Goal: Navigation & Orientation: Find specific page/section

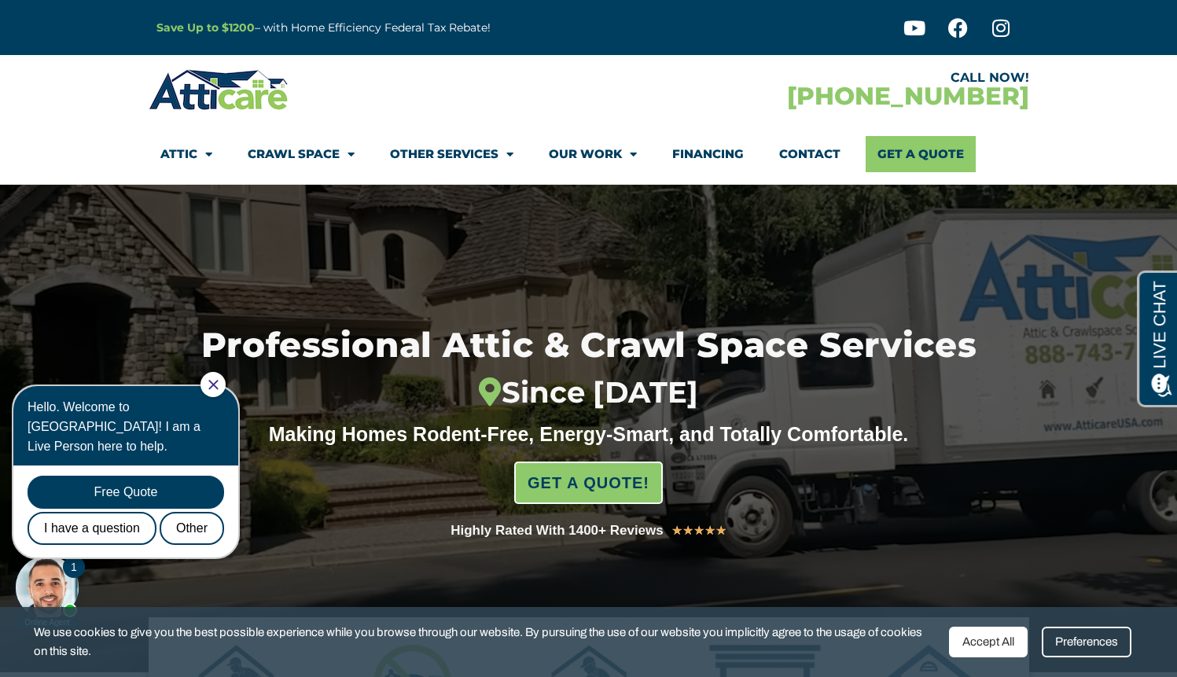
click at [219, 386] on icon "Close Chat" at bounding box center [213, 385] width 10 height 10
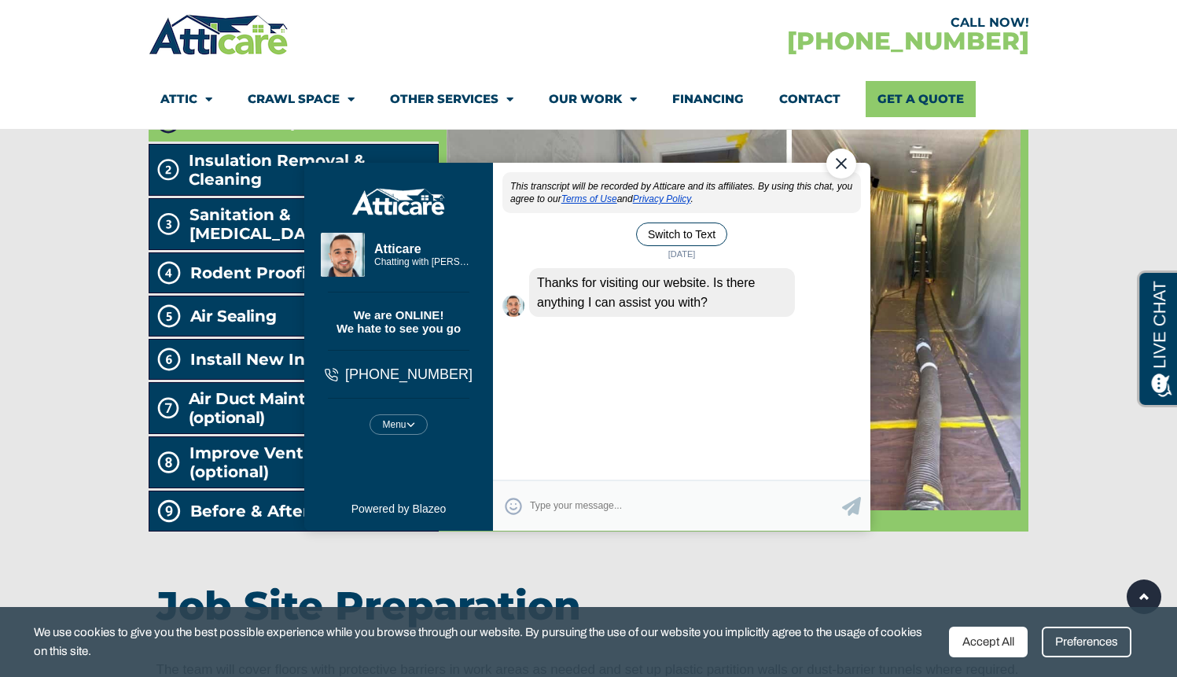
click at [841, 163] on div "Close Chat" at bounding box center [841, 163] width 30 height 30
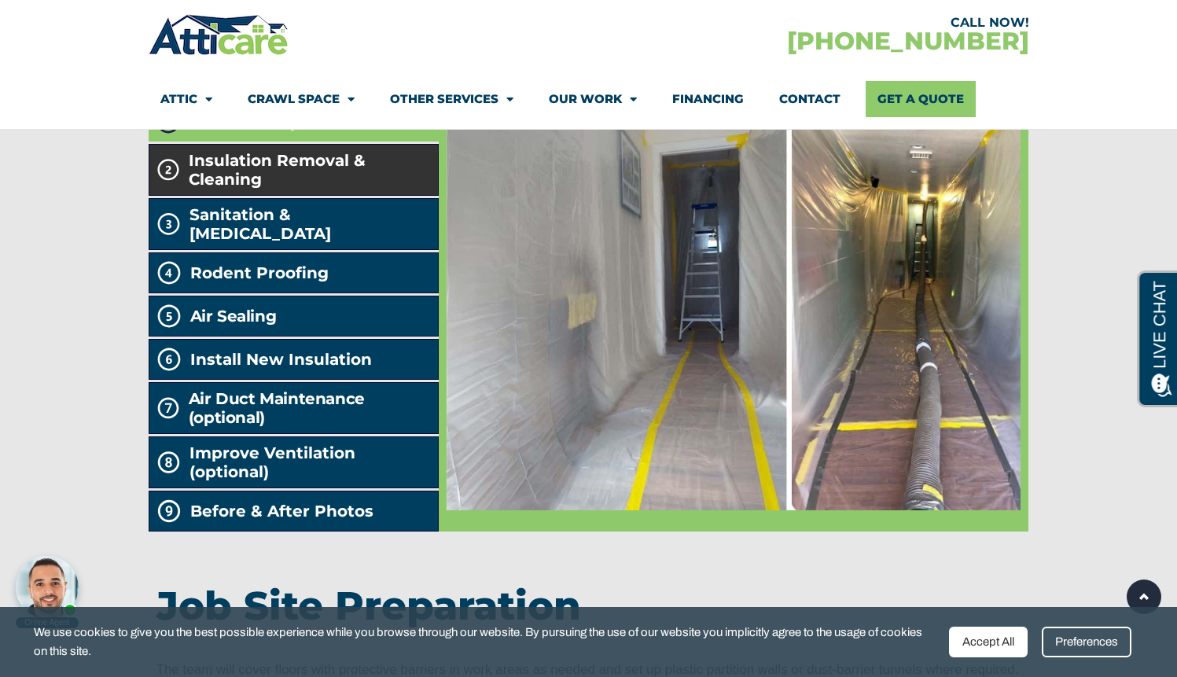
click at [336, 189] on span "Insulation Removal & Cleaning" at bounding box center [310, 170] width 243 height 38
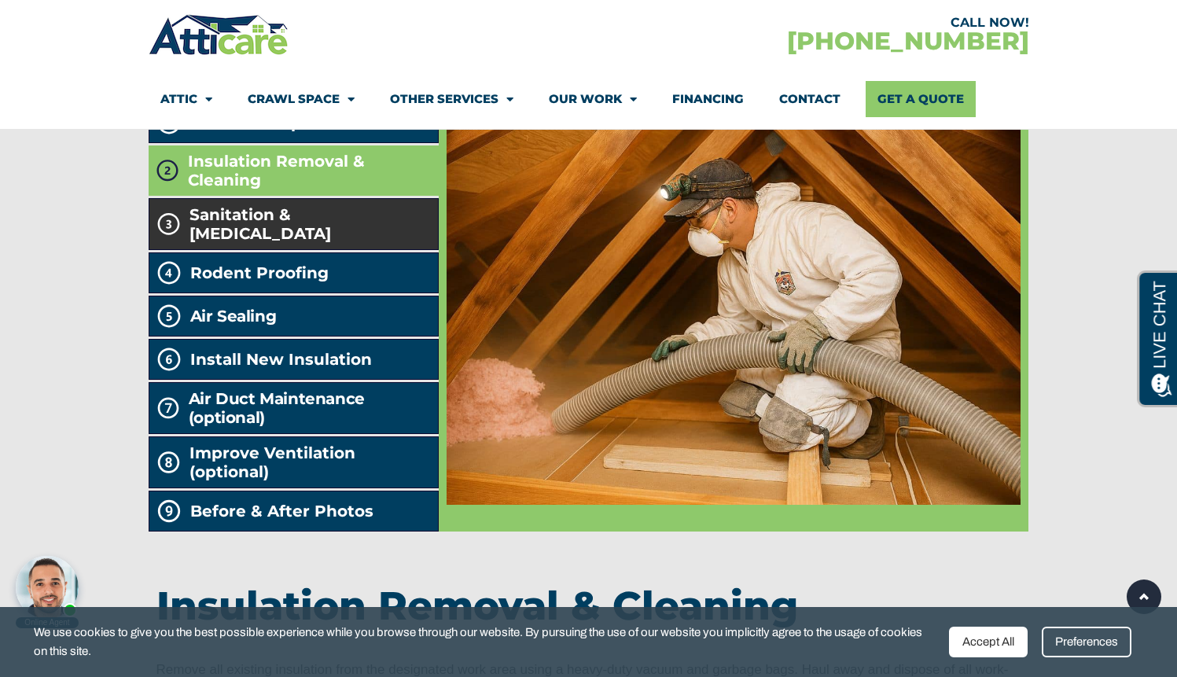
click at [292, 243] on span "Sanitation & [MEDICAL_DATA]" at bounding box center [311, 224] width 242 height 38
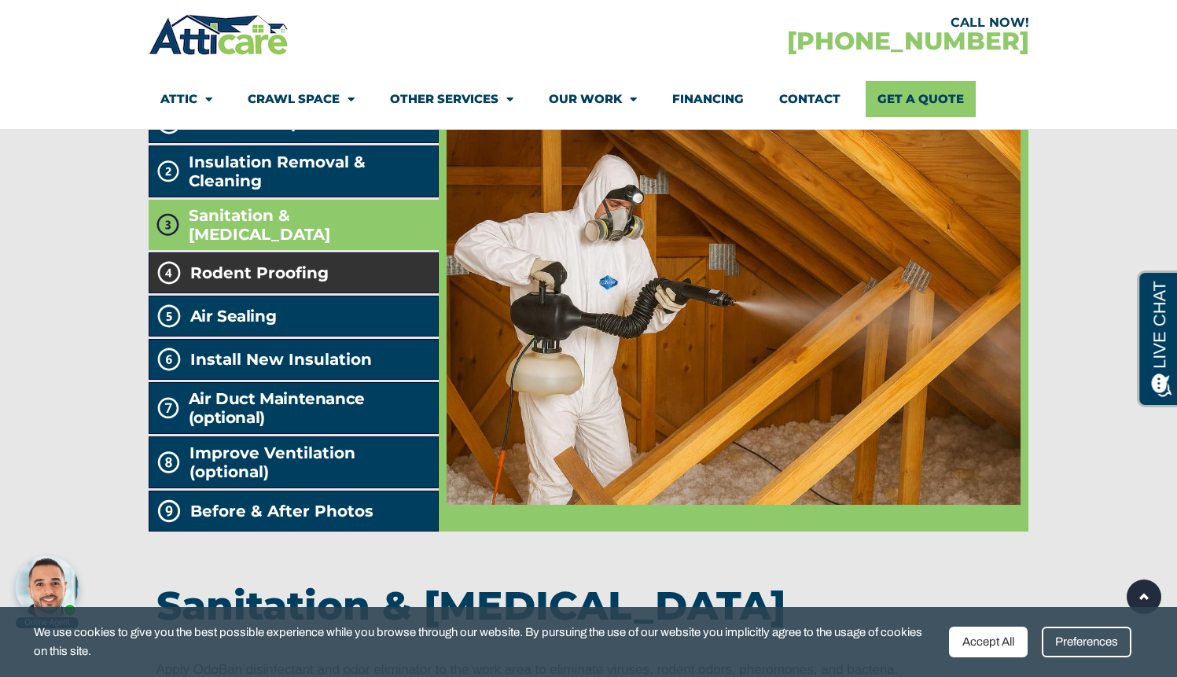
click at [341, 293] on li "Rodent Proofing" at bounding box center [294, 272] width 291 height 41
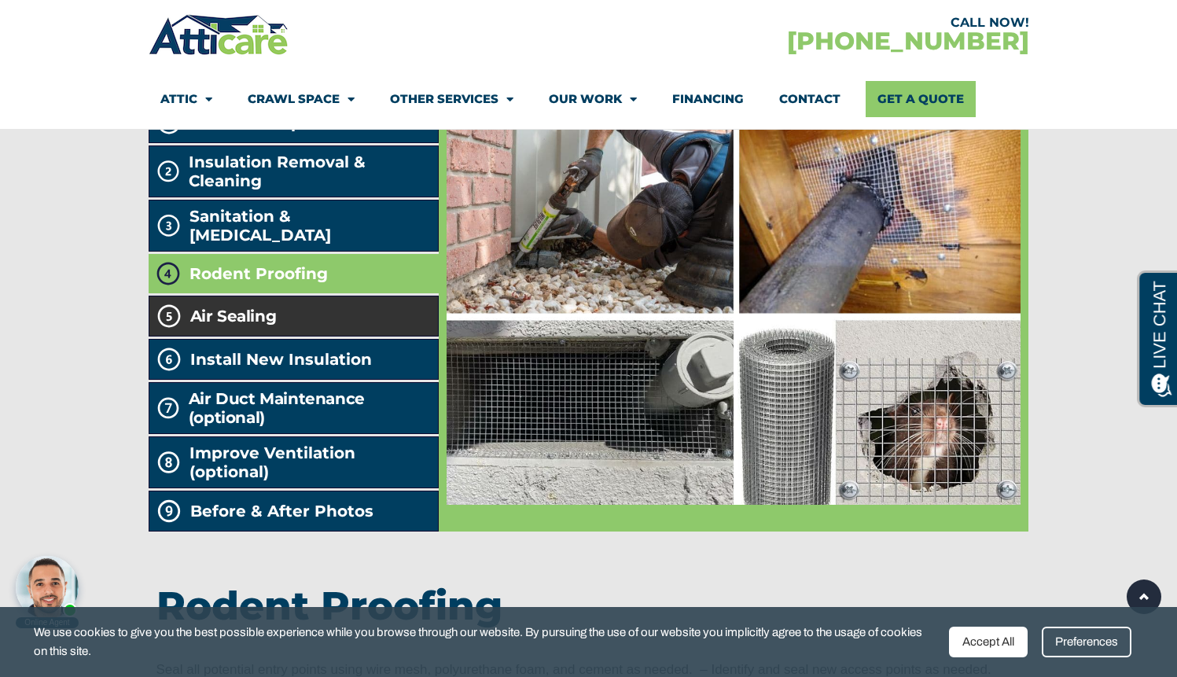
click at [320, 337] on li "Air Sealing" at bounding box center [294, 316] width 291 height 41
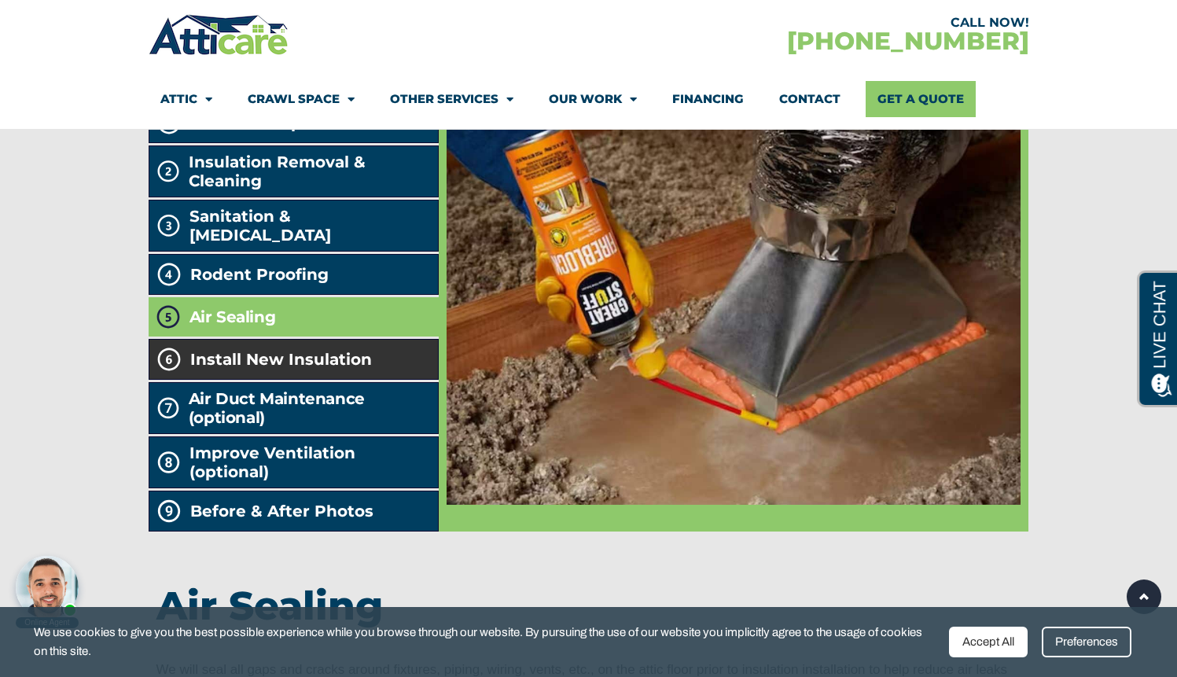
click at [334, 369] on span "Install New Insulation" at bounding box center [281, 359] width 182 height 19
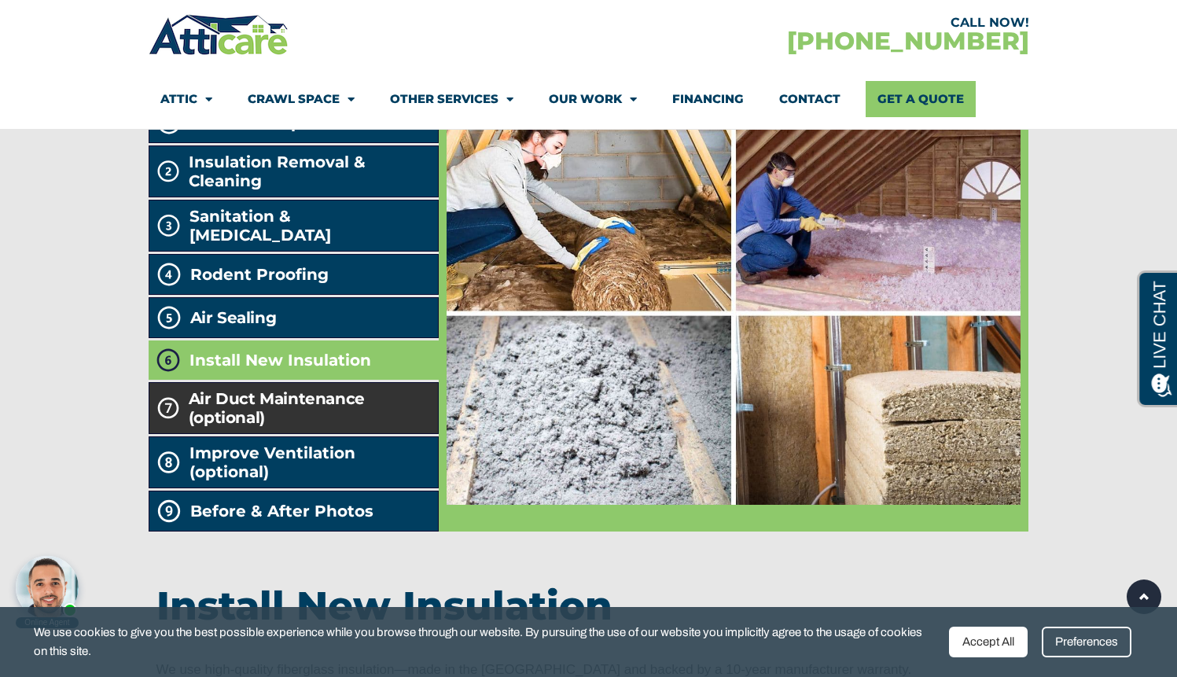
click at [317, 427] on h2 "Air Duct Maintenance (optional)" at bounding box center [310, 408] width 243 height 38
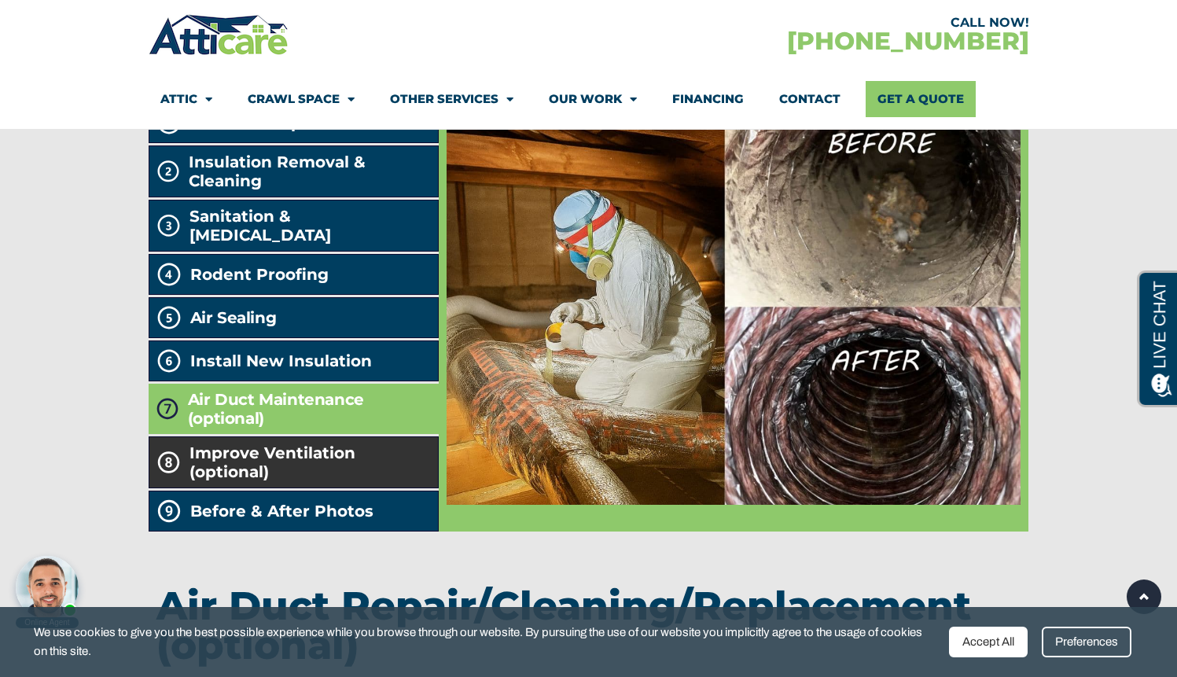
click at [351, 481] on span "Improve Ventilation (optional)" at bounding box center [311, 463] width 243 height 38
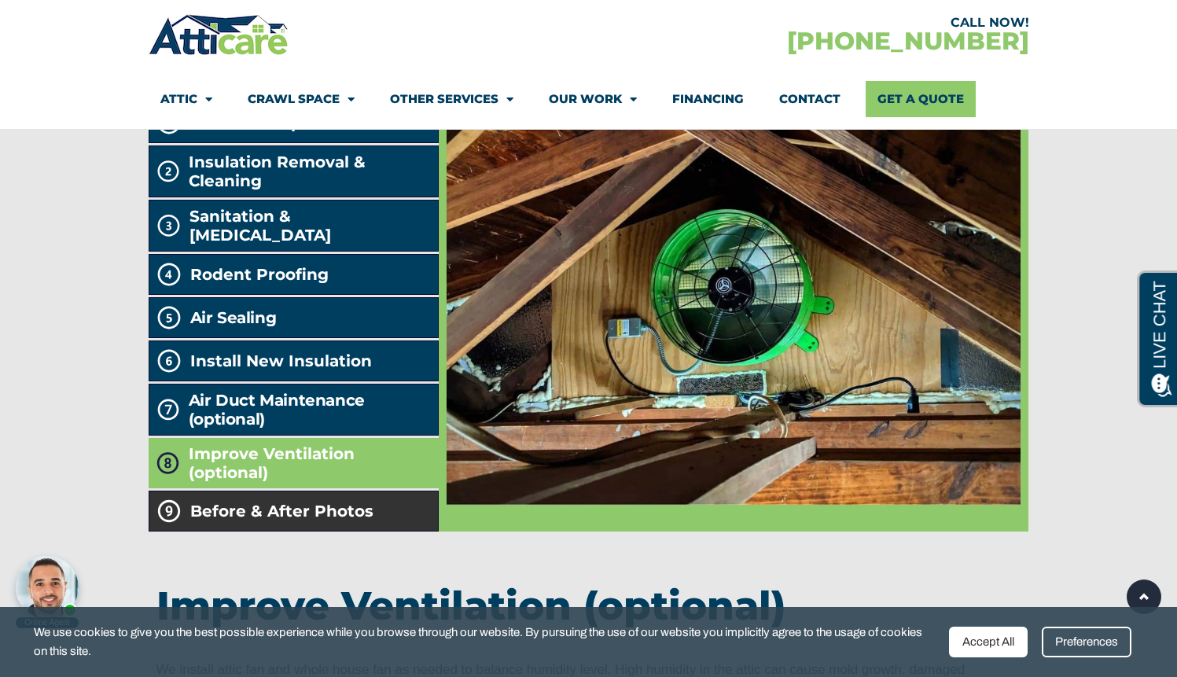
click at [341, 532] on li "Before & After Photos" at bounding box center [294, 511] width 291 height 41
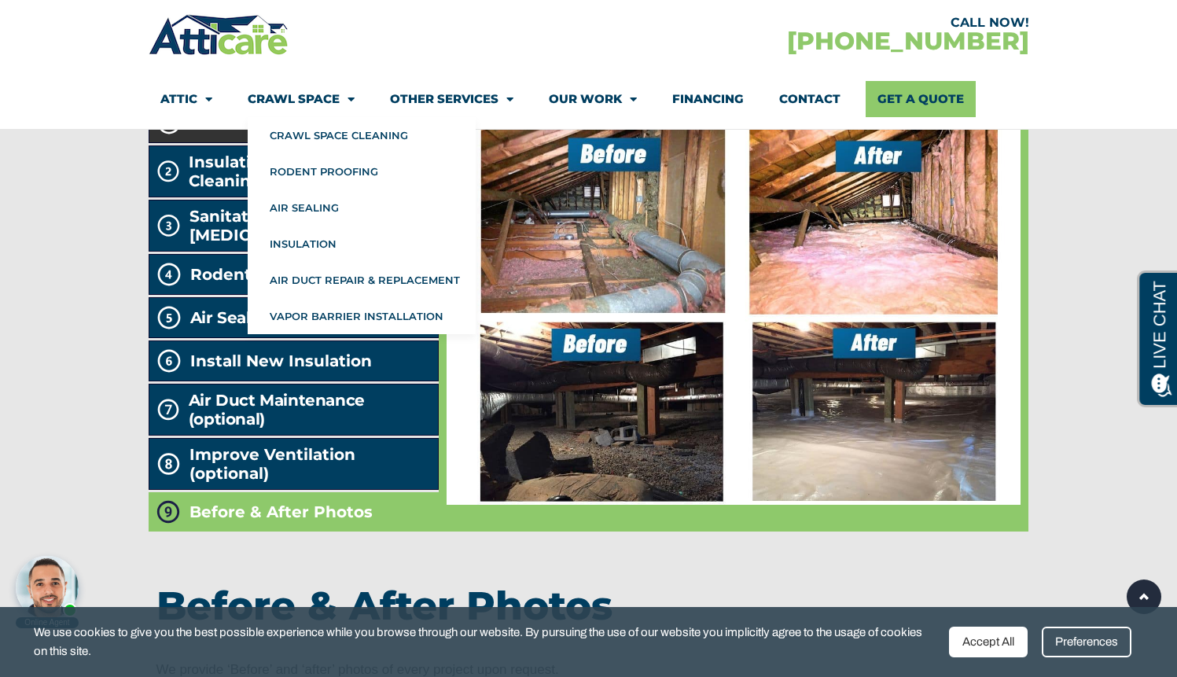
click at [207, 132] on span "Job Site Preparation" at bounding box center [275, 122] width 170 height 19
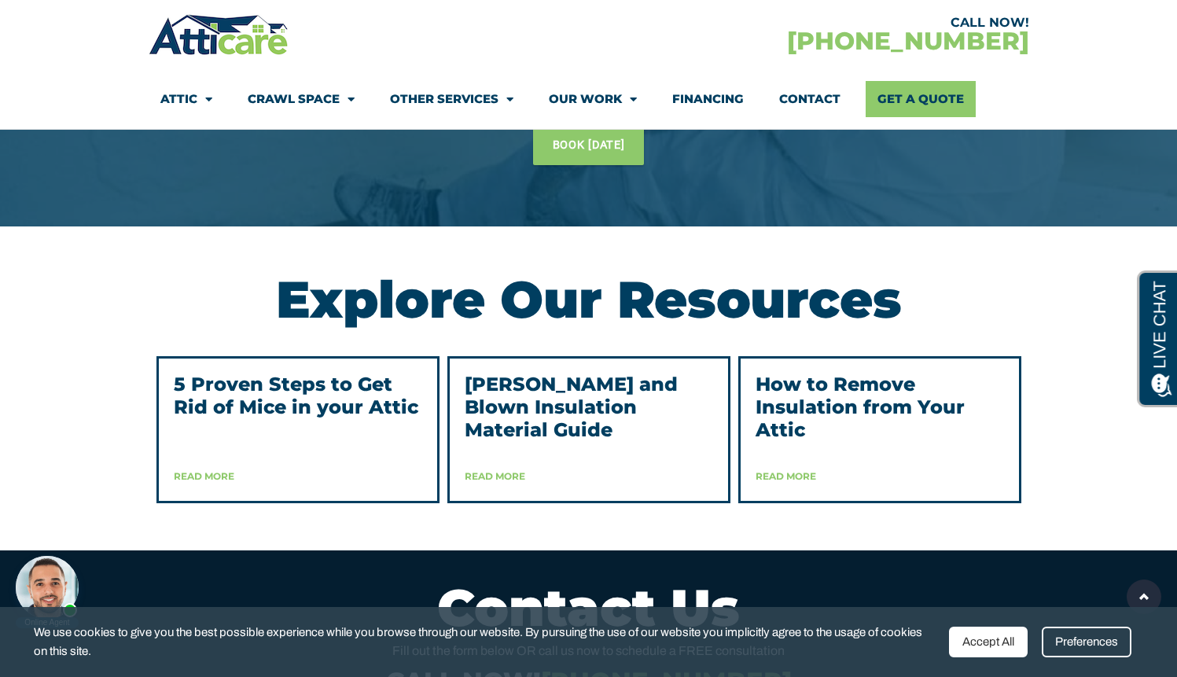
scroll to position [4134, 0]
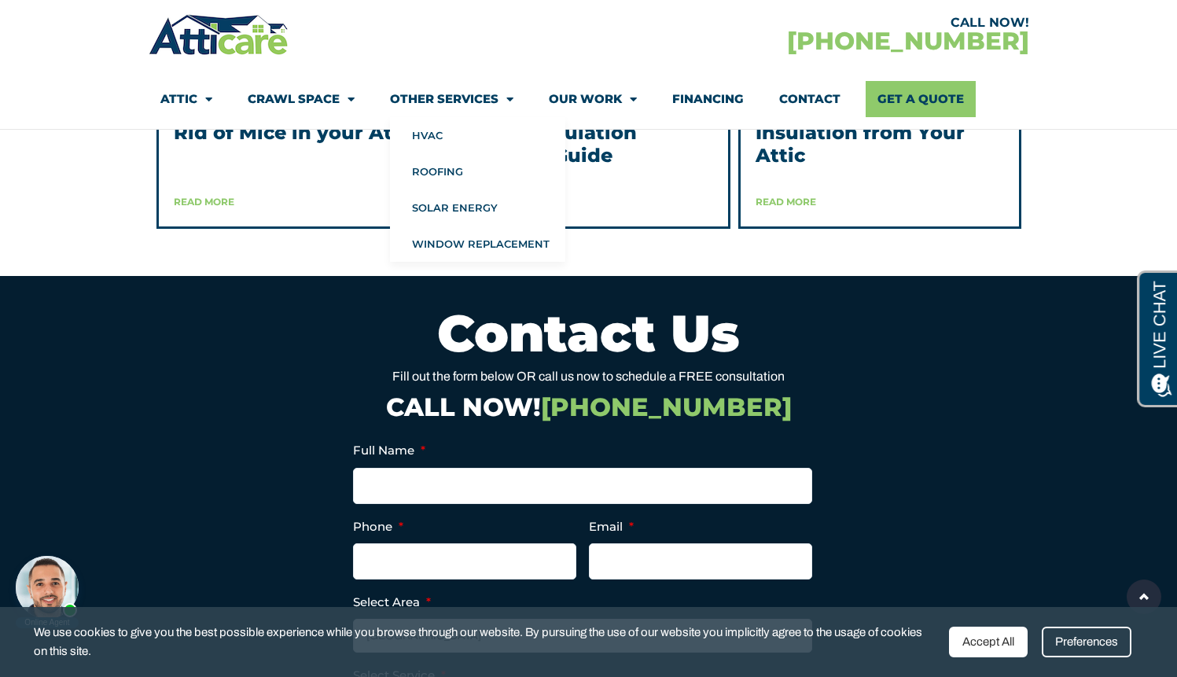
click at [499, 104] on span "Menu" at bounding box center [506, 100] width 15 height 28
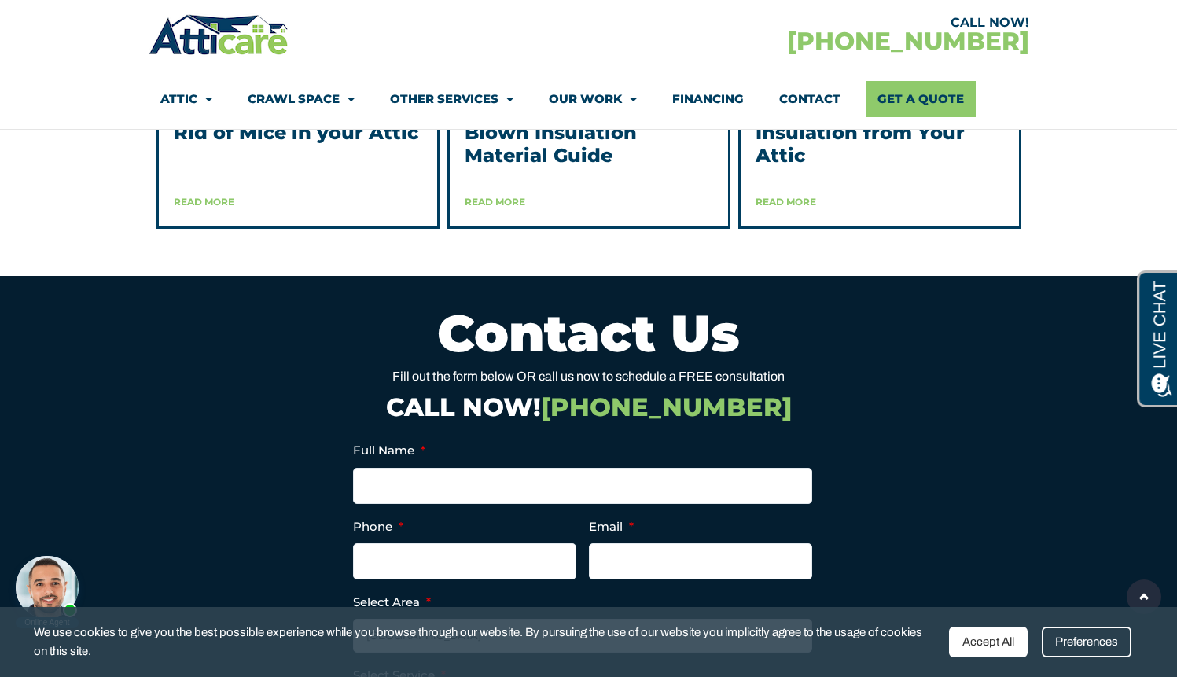
click at [499, 104] on span "Menu" at bounding box center [506, 100] width 15 height 28
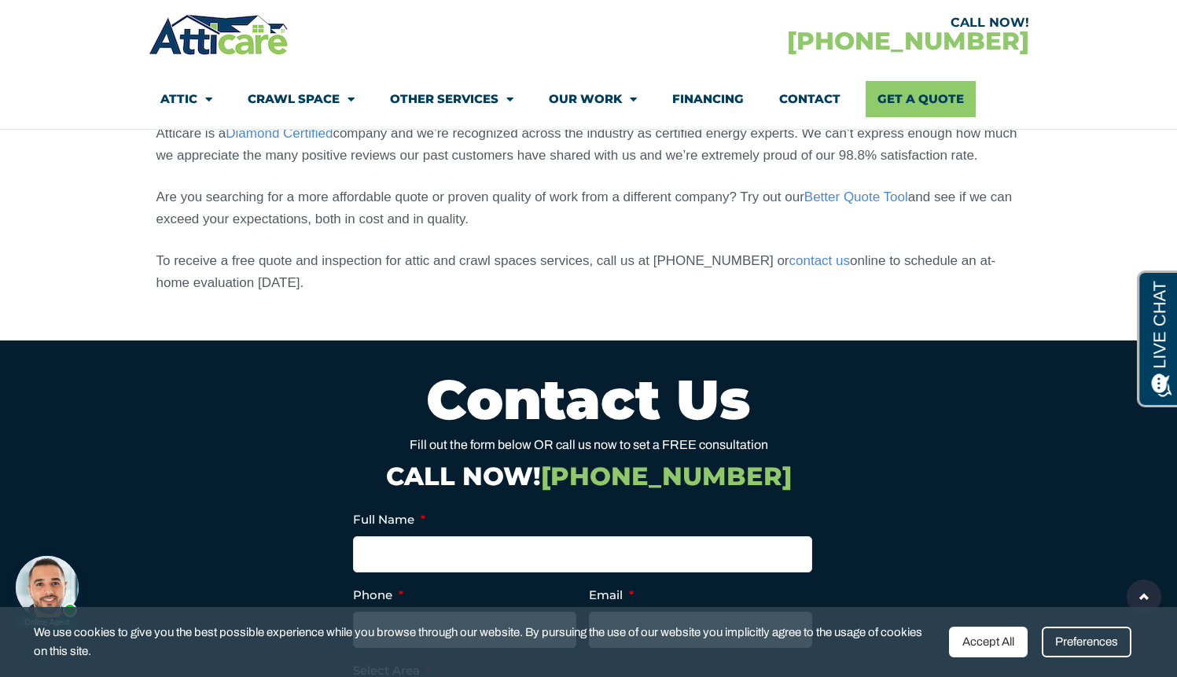
scroll to position [1260, 0]
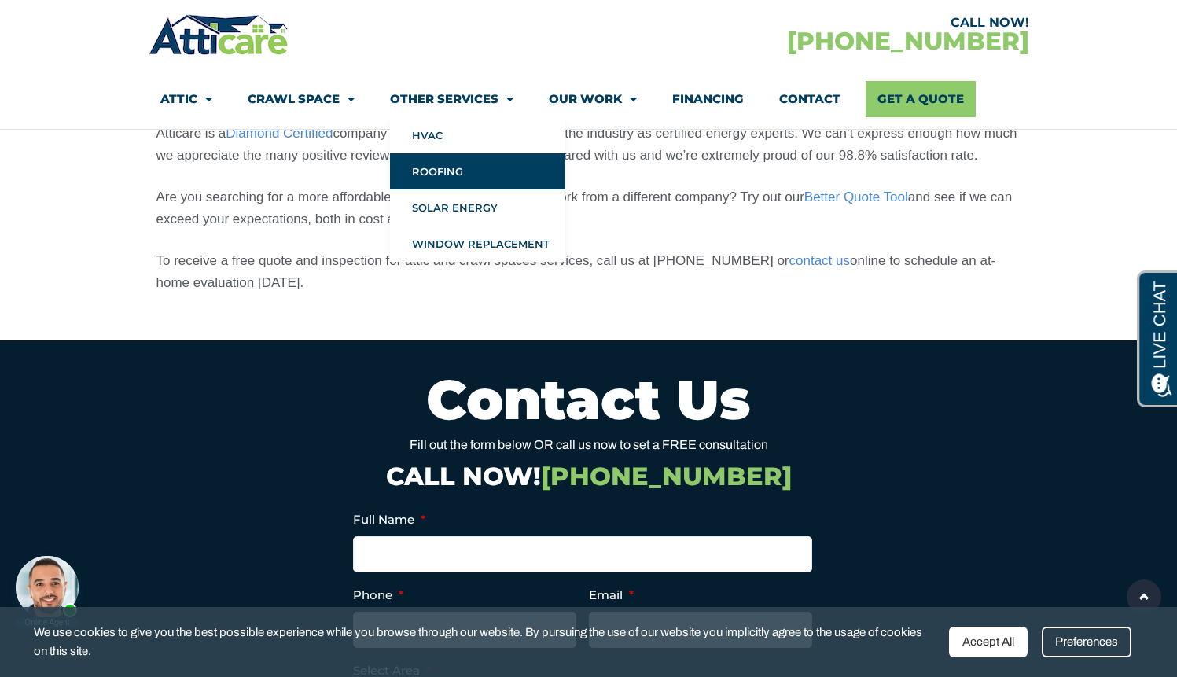
click at [467, 178] on link "Roofing" at bounding box center [477, 171] width 175 height 36
